Goal: Information Seeking & Learning: Learn about a topic

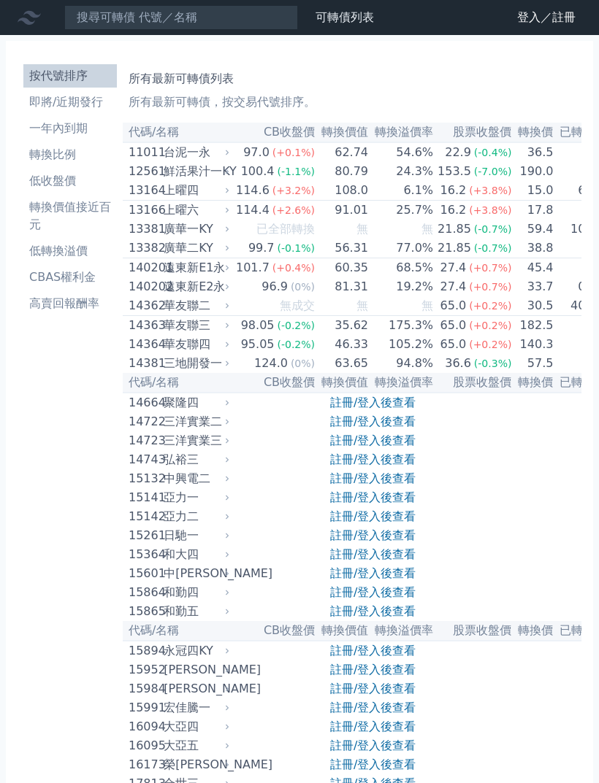
click at [44, 107] on li "即將/近期發行" at bounding box center [69, 102] width 93 height 18
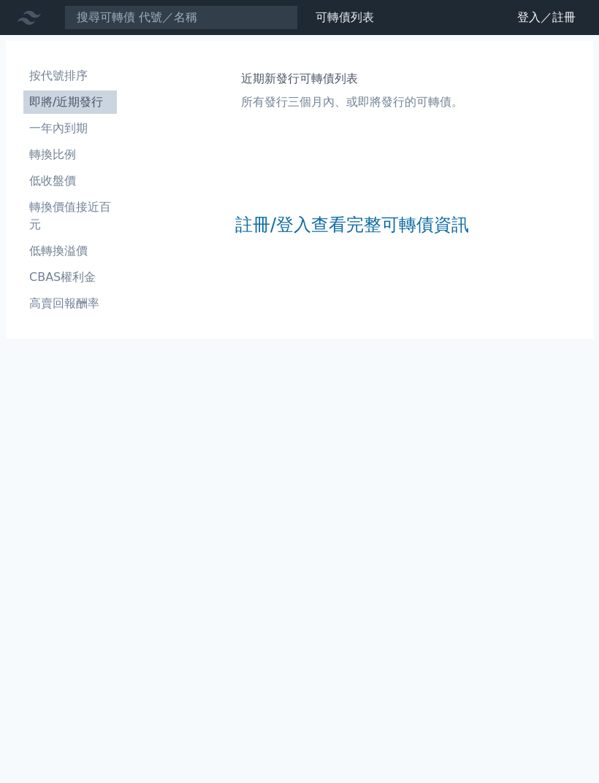
click at [257, 233] on link "註冊/登入查看完整可轉債資訊" at bounding box center [352, 224] width 234 height 23
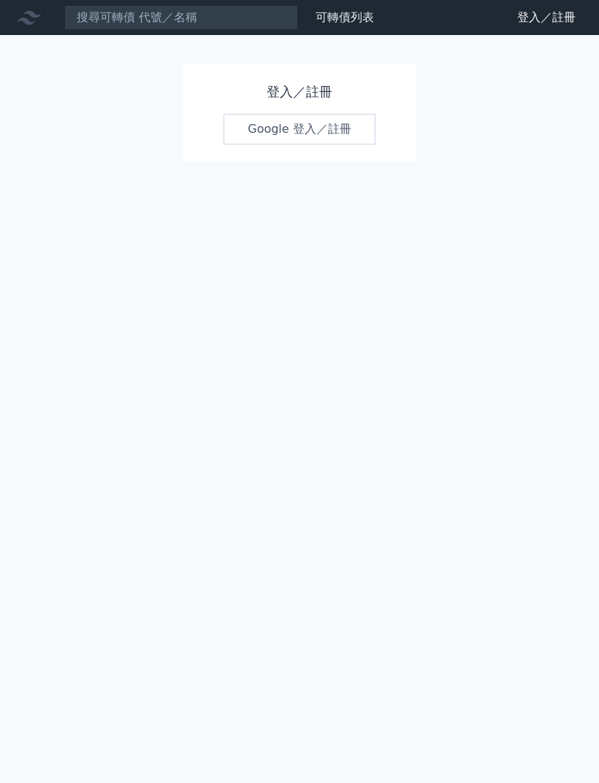
click at [252, 128] on link "Google 登入／註冊" at bounding box center [299, 129] width 152 height 31
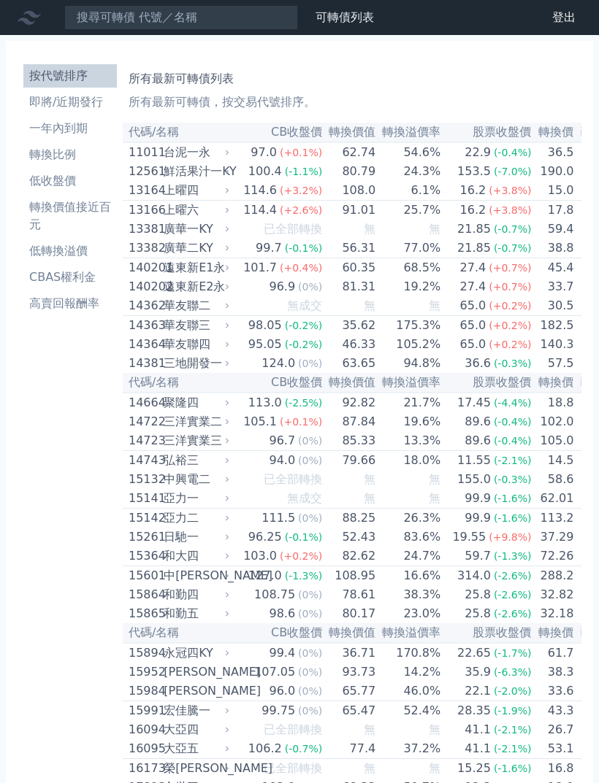
click at [37, 99] on li "即將/近期發行" at bounding box center [69, 102] width 93 height 18
